Goal: Obtain resource: Obtain resource

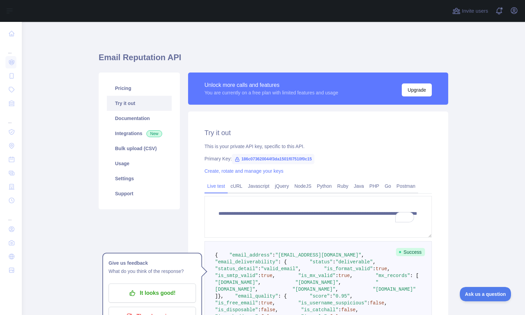
scroll to position [17, 0]
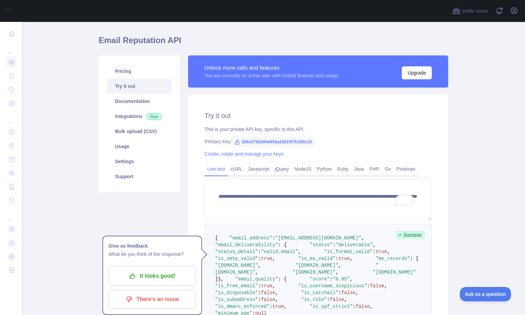
click at [58, 127] on main "**********" at bounding box center [273, 168] width 503 height 293
click at [133, 117] on link "Integrations New" at bounding box center [139, 116] width 65 height 15
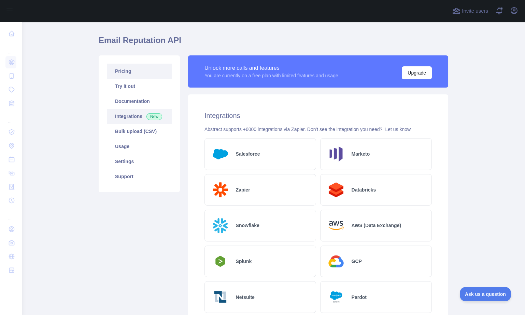
click at [122, 70] on link "Pricing" at bounding box center [139, 71] width 65 height 15
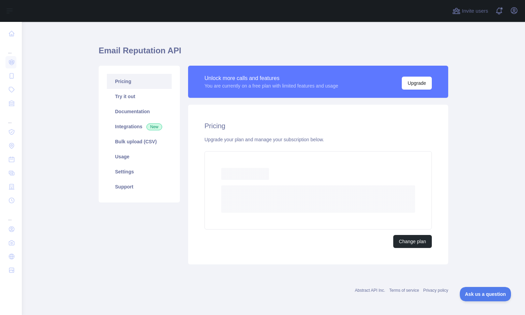
scroll to position [7, 0]
click at [123, 96] on link "Try it out" at bounding box center [139, 96] width 65 height 15
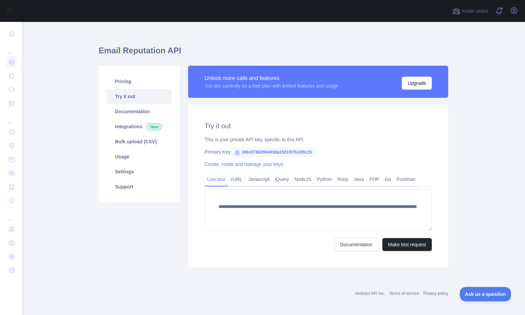
click at [131, 96] on link "Try it out" at bounding box center [139, 96] width 65 height 15
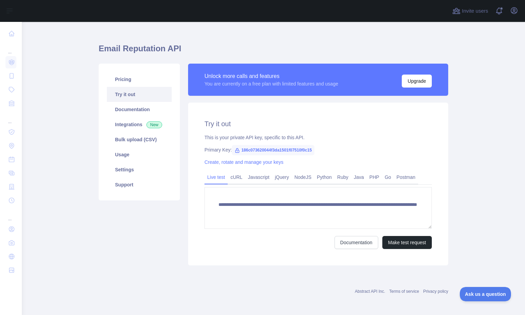
scroll to position [10, 0]
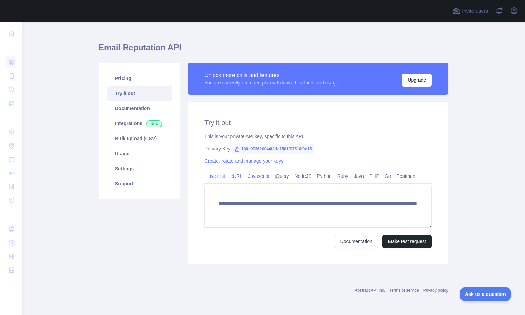
click at [255, 176] on link "Javascript" at bounding box center [258, 175] width 27 height 11
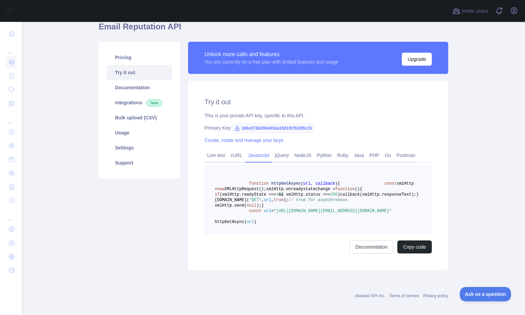
scroll to position [34, 0]
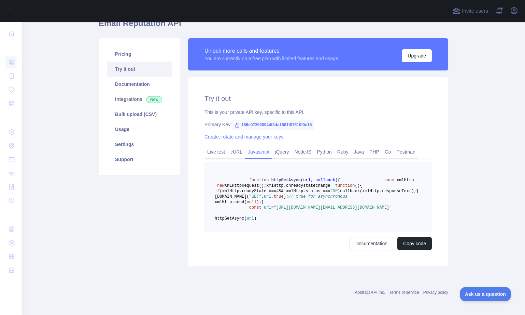
click at [246, 183] on pre "function httpGetAsync ( url, callback ) { const xmlHttp = new XMLHttpRequest();…" at bounding box center [318, 197] width 227 height 70
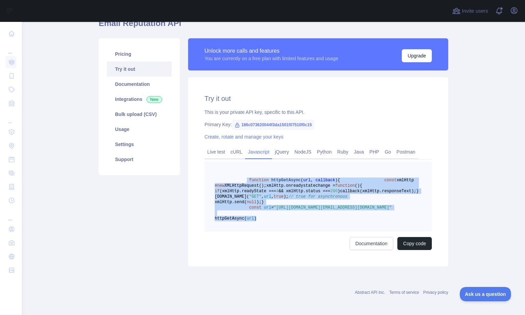
drag, startPoint x: 242, startPoint y: 181, endPoint x: 318, endPoint y: 253, distance: 104.4
click at [318, 231] on pre "function httpGetAsync ( url, callback ) { const xmlHttp = new XMLHttpRequest();…" at bounding box center [318, 197] width 227 height 70
copy code "function httpGetAsync ( url, callback ) { const xmlHttp = new XMLHttpRequest();…"
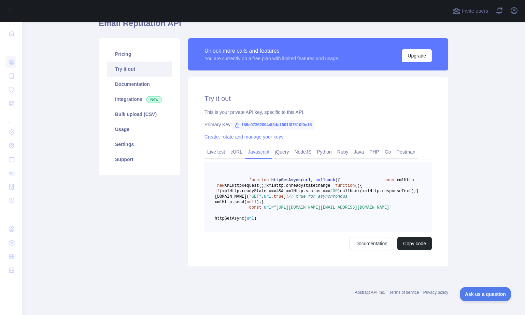
click at [27, 46] on main "Email Reputation API Pricing Try it out Documentation Integrations New Bulk upl…" at bounding box center [273, 168] width 503 height 293
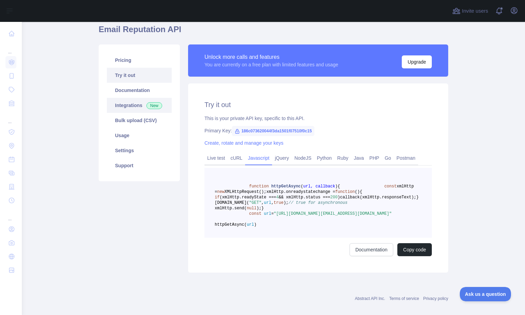
scroll to position [0, 0]
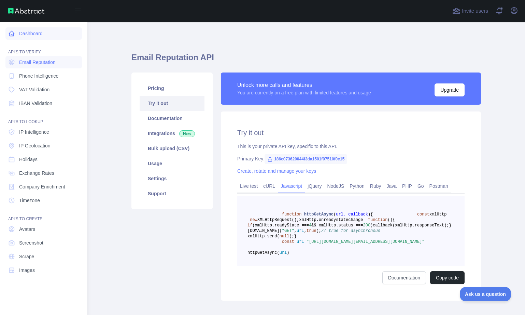
click at [40, 34] on link "Dashboard" at bounding box center [43, 33] width 77 height 12
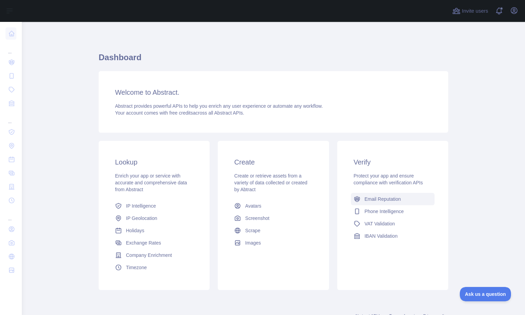
click at [384, 198] on span "Email Reputation" at bounding box center [383, 198] width 37 height 7
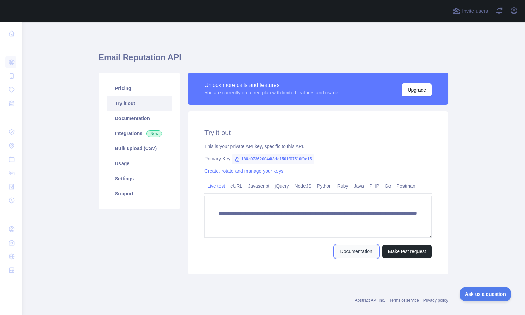
click at [351, 254] on link "Documentation" at bounding box center [357, 251] width 44 height 13
click at [258, 186] on link "Javascript" at bounding box center [258, 185] width 27 height 11
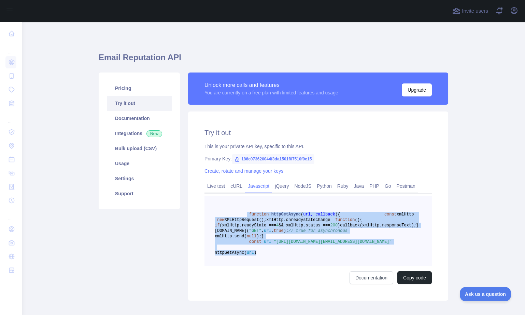
drag, startPoint x: 241, startPoint y: 214, endPoint x: 356, endPoint y: 292, distance: 139.0
click at [360, 265] on pre "function httpGetAsync ( url, callback ) { const xmlHttp = new XMLHttpRequest();…" at bounding box center [318, 231] width 227 height 70
copy code "function httpGetAsync ( url, callback ) { const xmlHttp = new XMLHttpRequest();…"
